Goal: Transaction & Acquisition: Purchase product/service

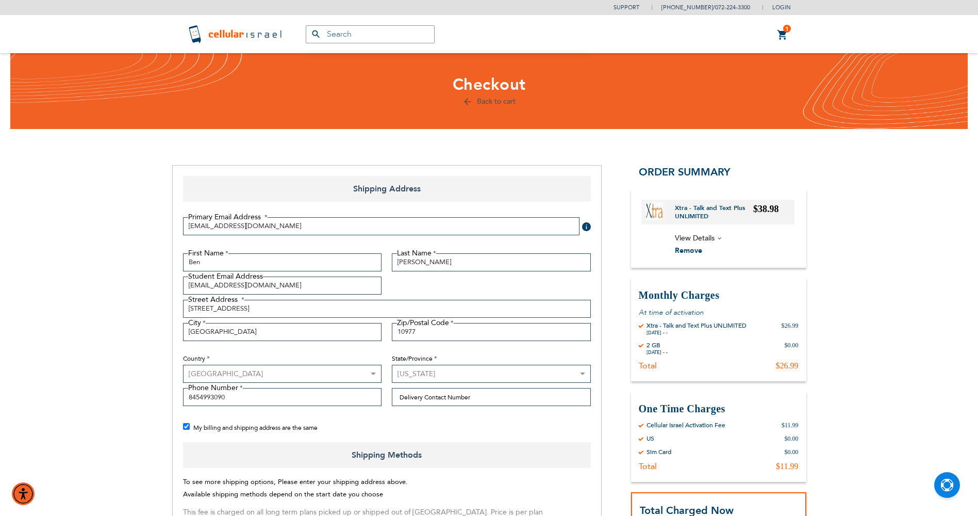
select select "US"
select select "43"
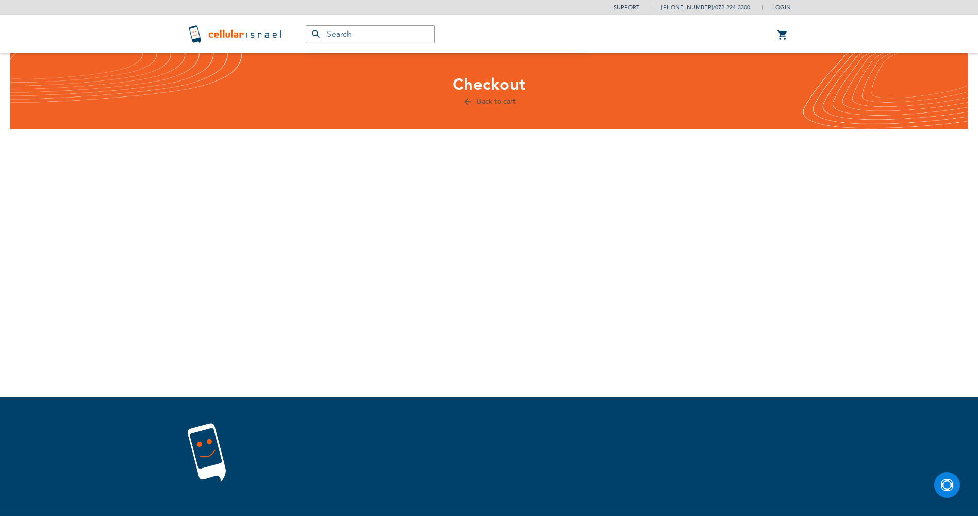
scroll to position [45, 0]
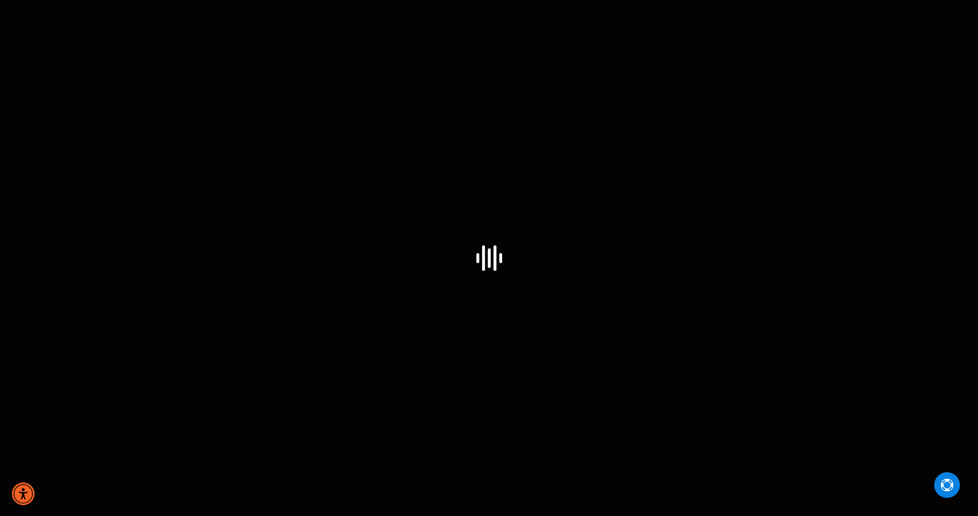
select select "US"
select select "43"
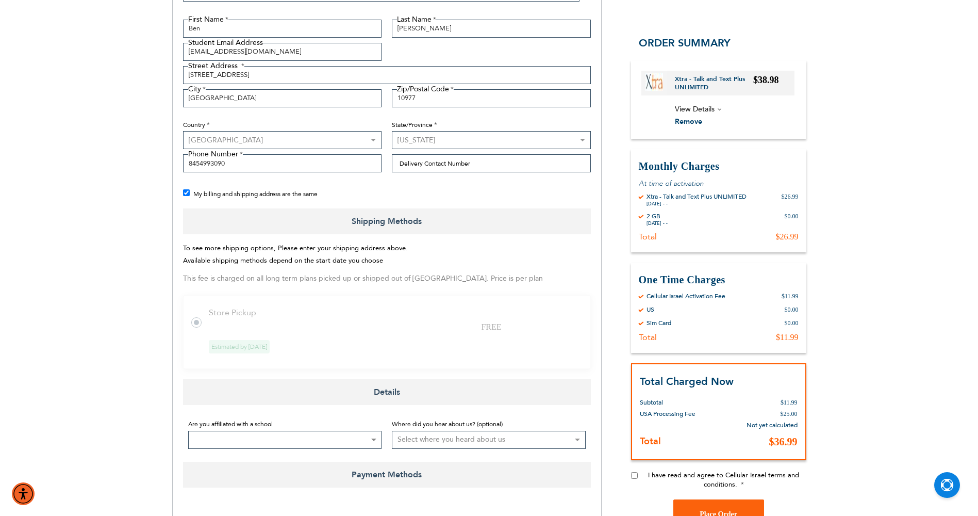
scroll to position [252, 0]
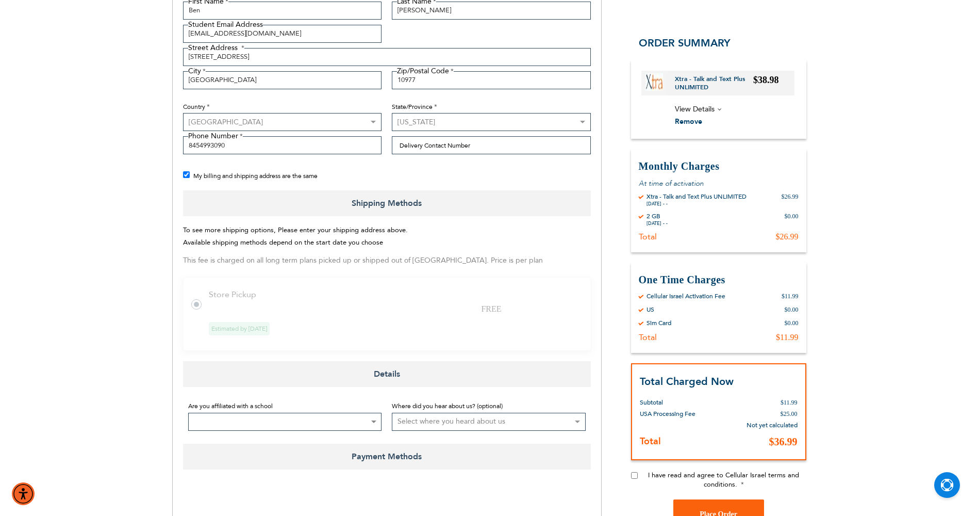
click at [195, 310] on tr "Store Pickup FREE Estimated by [DATE]" at bounding box center [387, 314] width 408 height 74
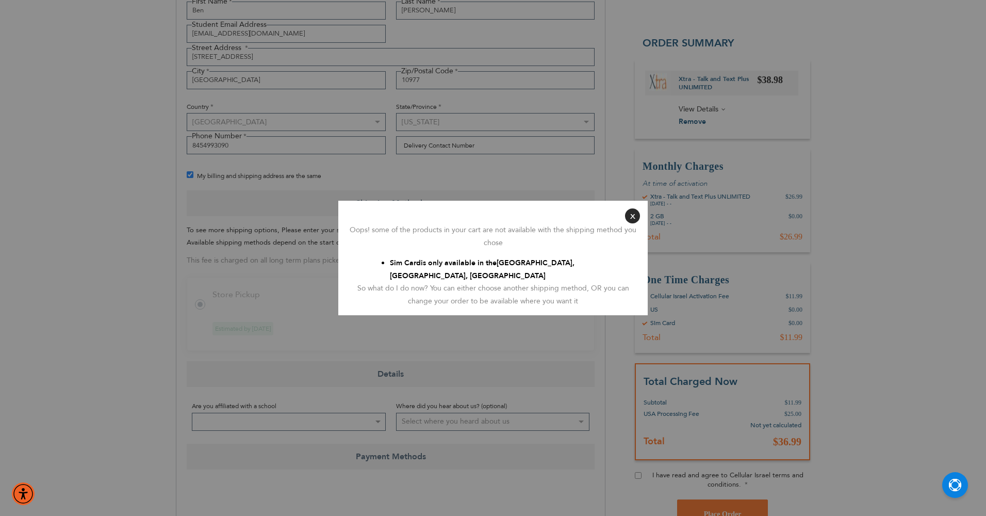
click at [633, 217] on button "Close" at bounding box center [632, 215] width 15 height 15
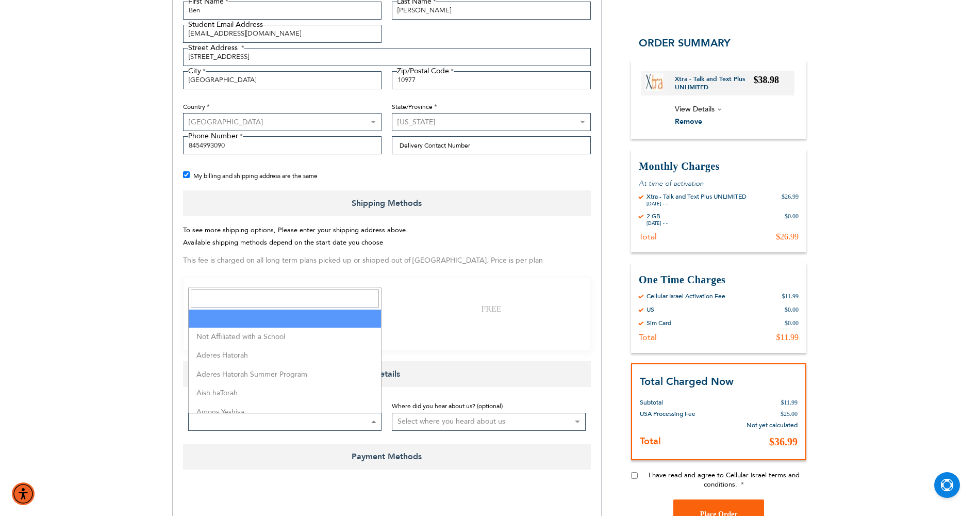
click at [236, 417] on span at bounding box center [285, 422] width 194 height 18
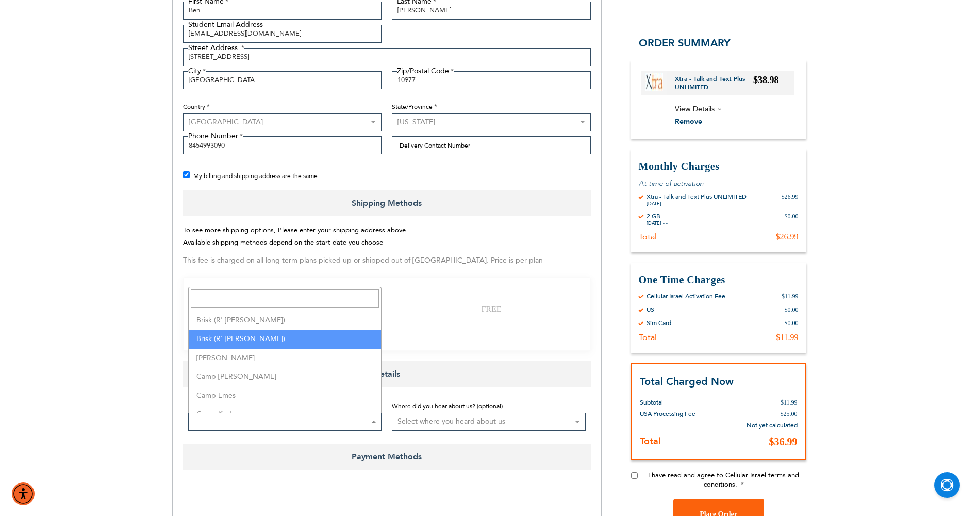
select select "186"
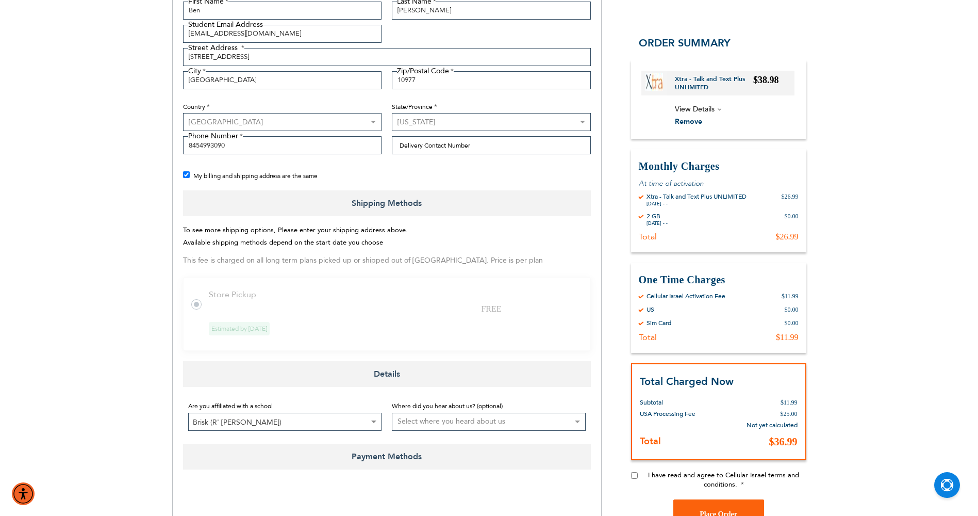
click at [417, 421] on select "Select where you heard about us Existing Customer Friend Other School/Group BP …" at bounding box center [489, 422] width 194 height 18
select select "2"
click at [392, 413] on select "Select where you heard about us Existing Customer Friend Other School/Group BP …" at bounding box center [489, 422] width 194 height 18
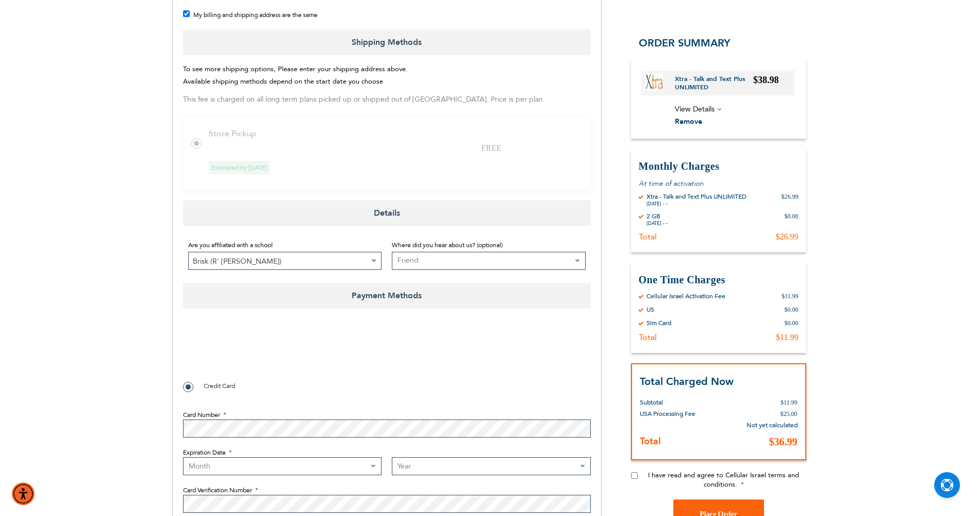
scroll to position [516, 0]
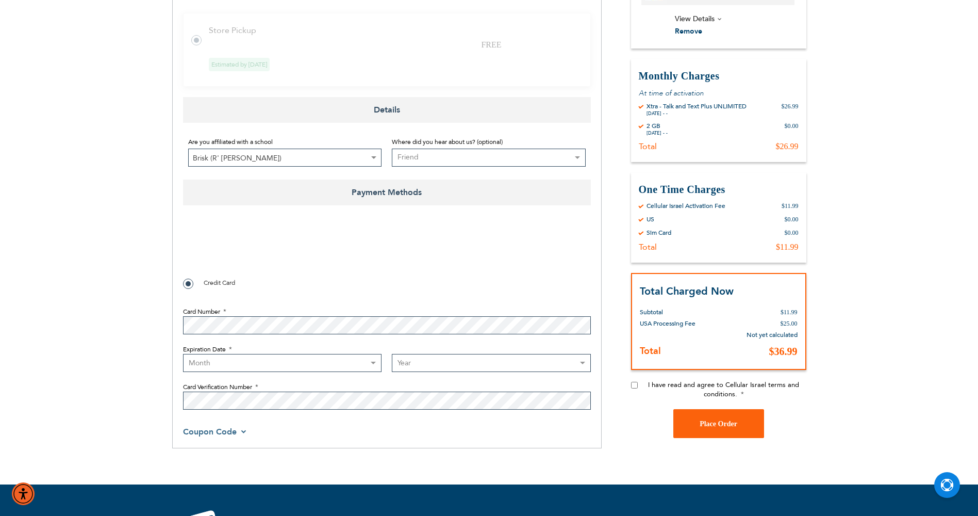
checkbox input "true"
select select "3"
select select "2028"
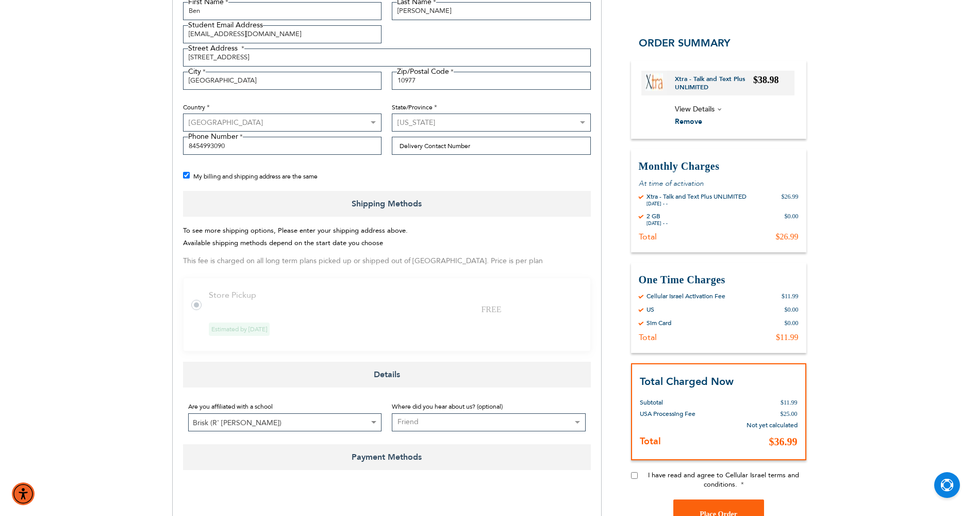
scroll to position [258, 0]
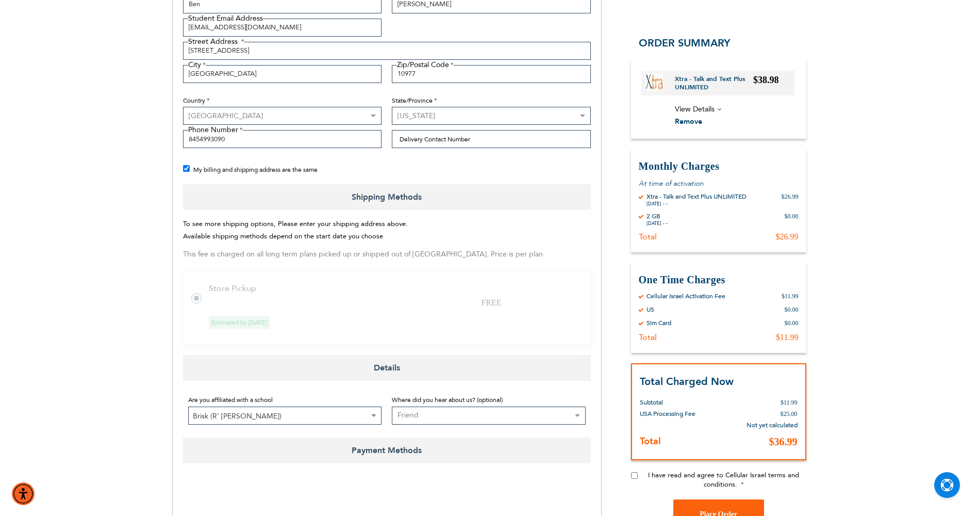
click at [206, 304] on tr "Store Pickup FREE Estimated by [DATE]" at bounding box center [387, 308] width 408 height 74
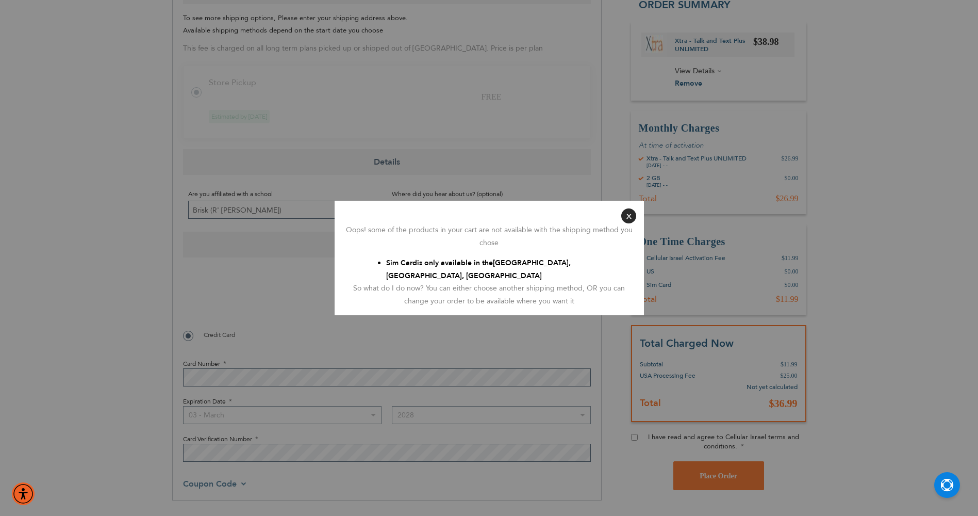
scroll to position [464, 0]
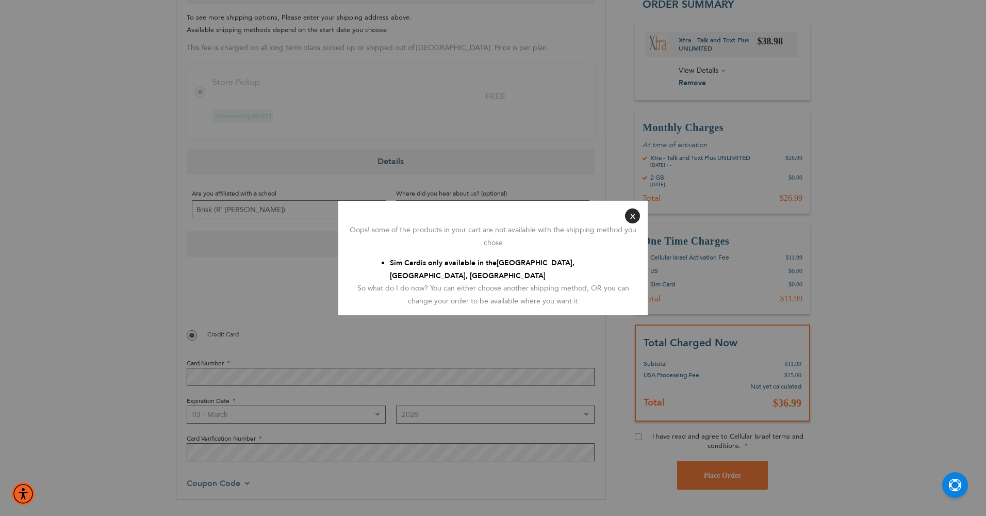
click at [631, 220] on button "Close" at bounding box center [632, 215] width 15 height 15
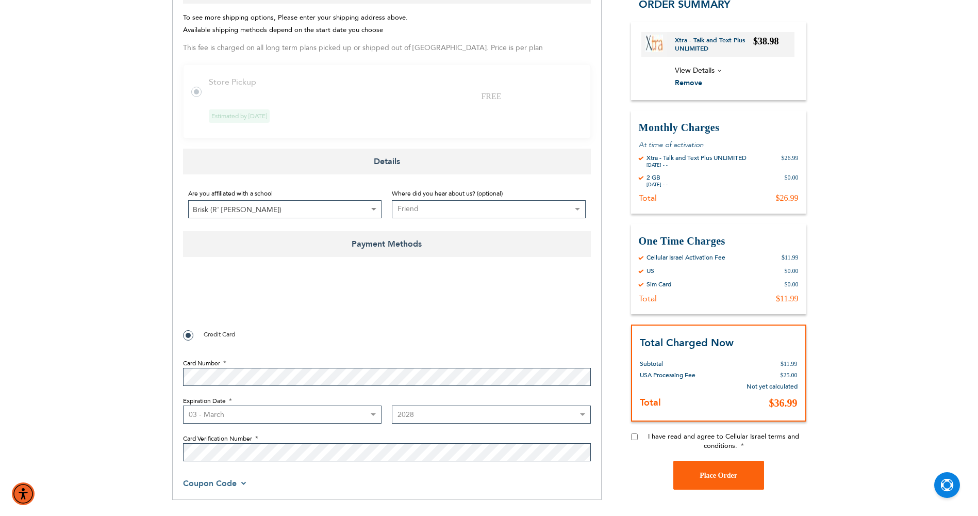
click at [635, 438] on input "I have read and agree to Cellular Israel terms and conditions." at bounding box center [634, 436] width 7 height 7
checkbox input "true"
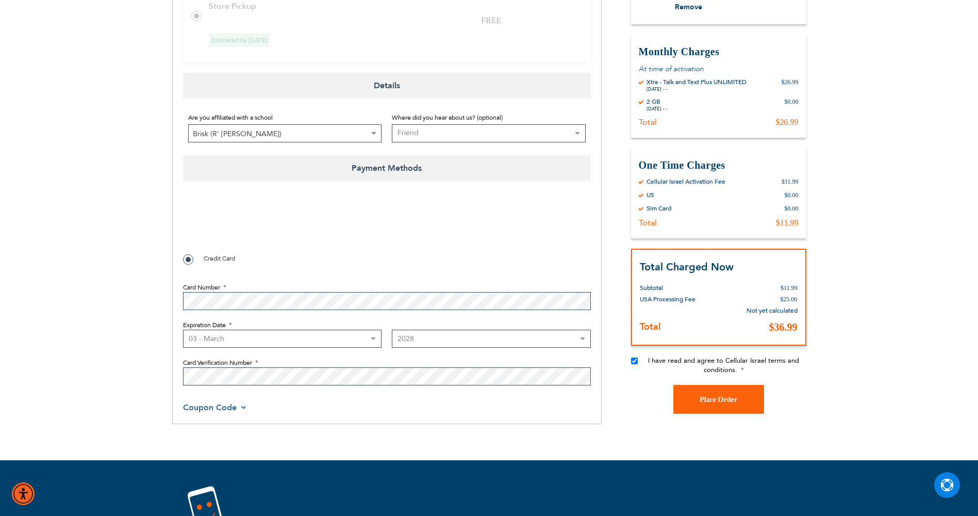
scroll to position [567, 0]
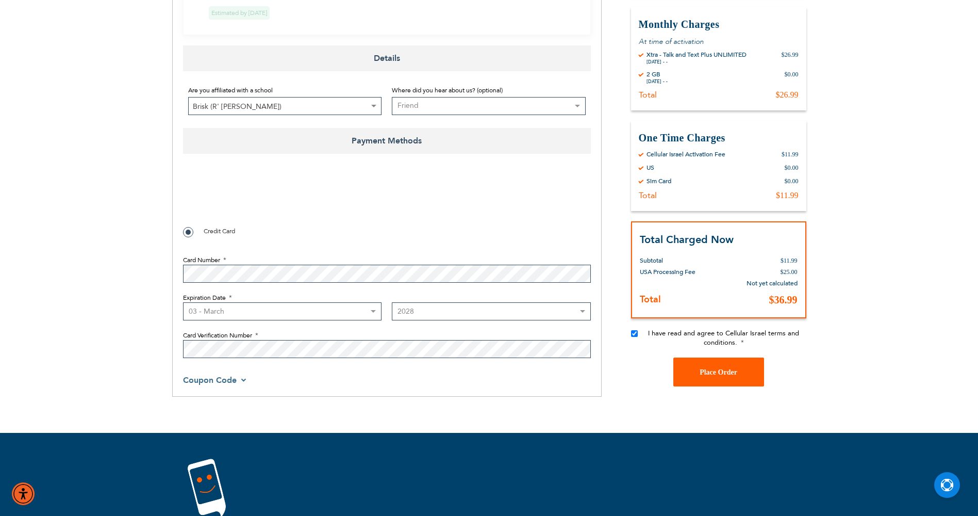
click at [694, 373] on button "Place Order" at bounding box center [718, 371] width 91 height 29
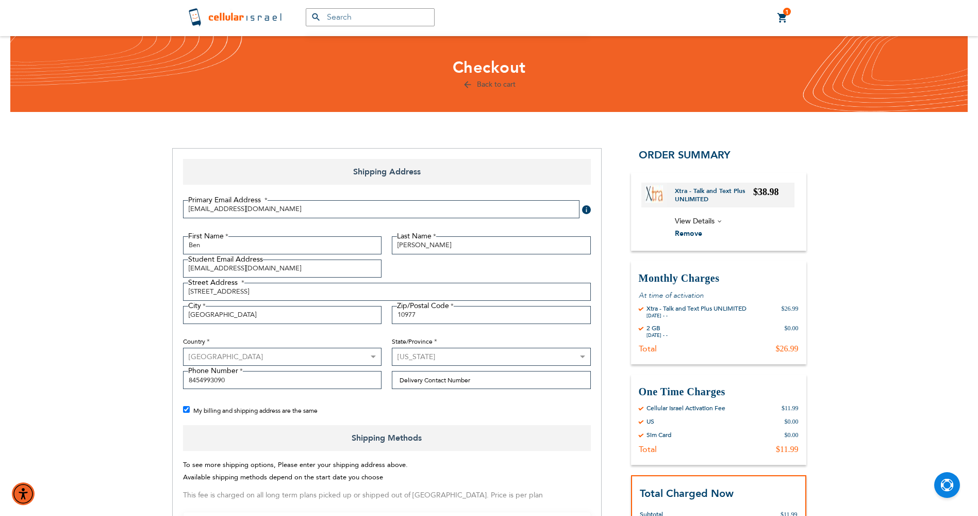
scroll to position [0, 0]
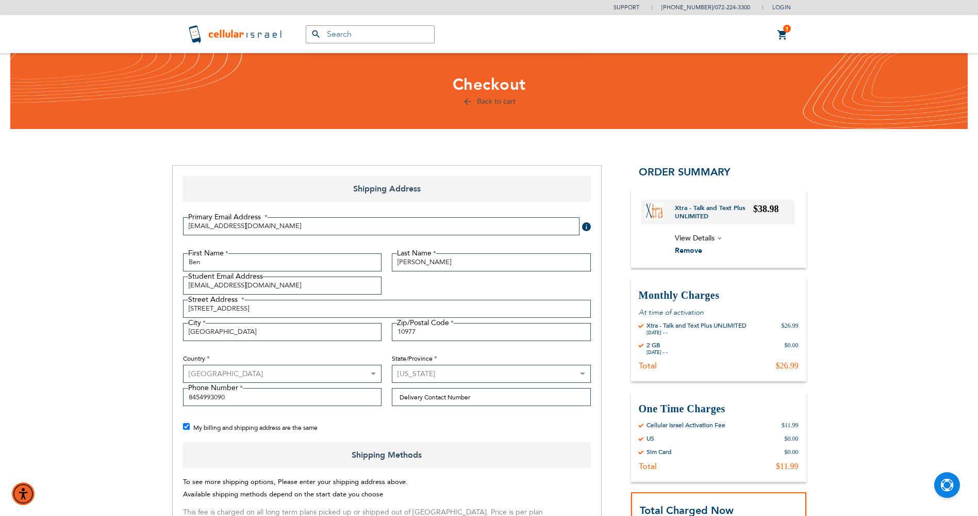
checkbox input "false"
click at [240, 39] on img at bounding box center [236, 34] width 97 height 21
